Goal: Information Seeking & Learning: Learn about a topic

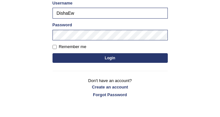
click at [84, 27] on div "Password" at bounding box center [110, 31] width 115 height 19
click at [88, 60] on button "Login" at bounding box center [110, 58] width 115 height 10
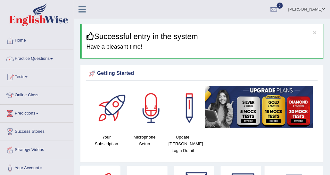
drag, startPoint x: 0, startPoint y: 0, endPoint x: 15, endPoint y: 58, distance: 60.1
click at [15, 58] on link "Practice Questions" at bounding box center [36, 58] width 73 height 16
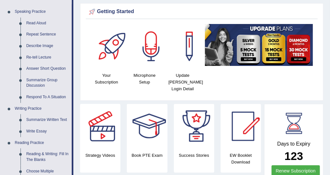
scroll to position [32, 0]
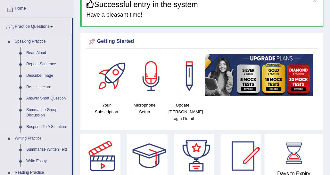
click at [39, 111] on link "Summarize Group Discussion" at bounding box center [47, 113] width 48 height 17
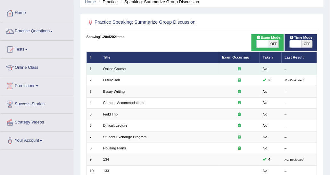
scroll to position [64, 0]
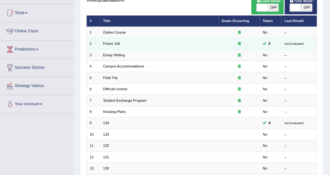
click at [119, 41] on td "Future Job" at bounding box center [159, 43] width 119 height 11
click at [118, 44] on link "Future Job" at bounding box center [111, 44] width 17 height 4
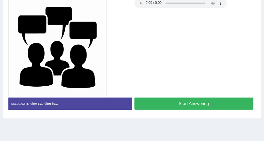
scroll to position [161, 0]
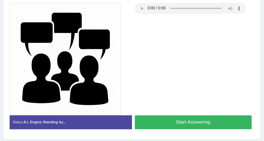
drag, startPoint x: 318, startPoint y: 0, endPoint x: 140, endPoint y: 21, distance: 178.9
click at [140, 21] on div at bounding box center [132, 59] width 251 height 112
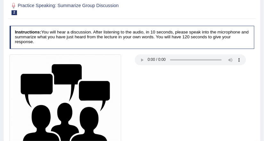
scroll to position [136, 0]
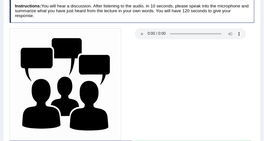
click at [192, 47] on div at bounding box center [132, 84] width 251 height 112
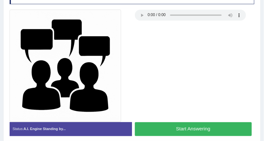
scroll to position [161, 0]
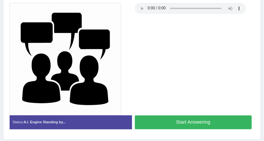
click at [180, 90] on div at bounding box center [132, 59] width 251 height 112
click at [184, 117] on button "Start Answering" at bounding box center [193, 122] width 117 height 14
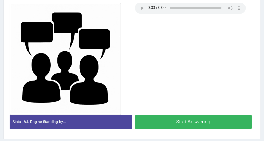
click at [175, 86] on div at bounding box center [132, 59] width 251 height 112
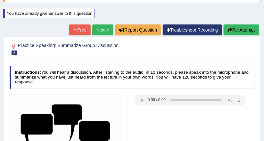
scroll to position [54, 0]
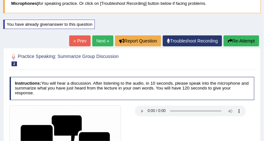
drag, startPoint x: 245, startPoint y: 41, endPoint x: 214, endPoint y: 41, distance: 30.5
click at [245, 41] on button "Re-Attempt" at bounding box center [242, 40] width 36 height 11
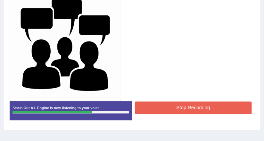
click at [166, 103] on button "Stop Recording" at bounding box center [193, 107] width 117 height 13
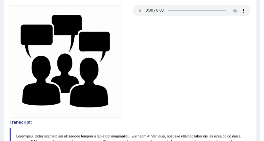
scroll to position [128, 0]
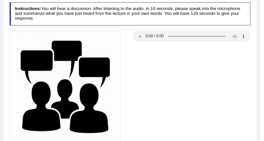
click at [143, 21] on h4 "Instructions: You will hear a discussion. After listening to the audio, in 10 s…" at bounding box center [131, 13] width 242 height 23
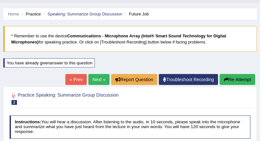
scroll to position [0, 0]
